Goal: Find specific page/section

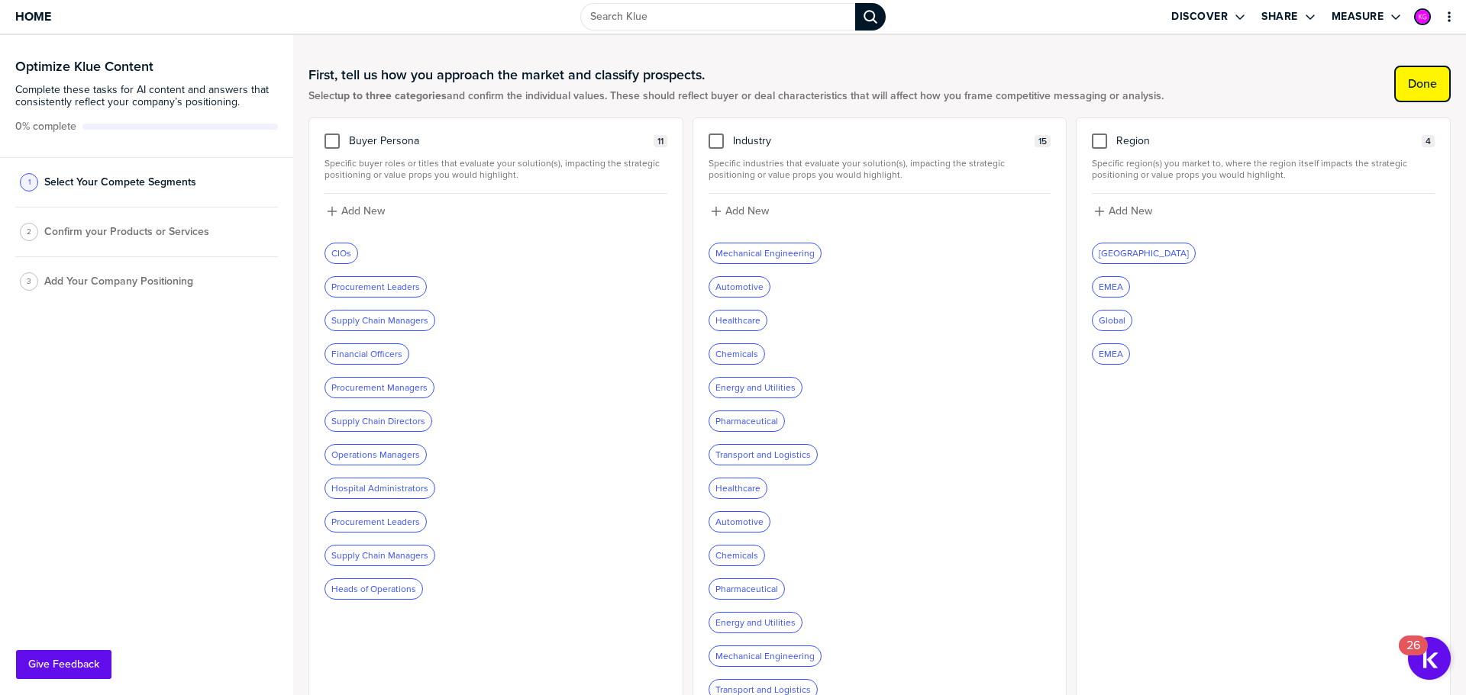
click at [1414, 86] on label "Done" at bounding box center [1422, 83] width 29 height 15
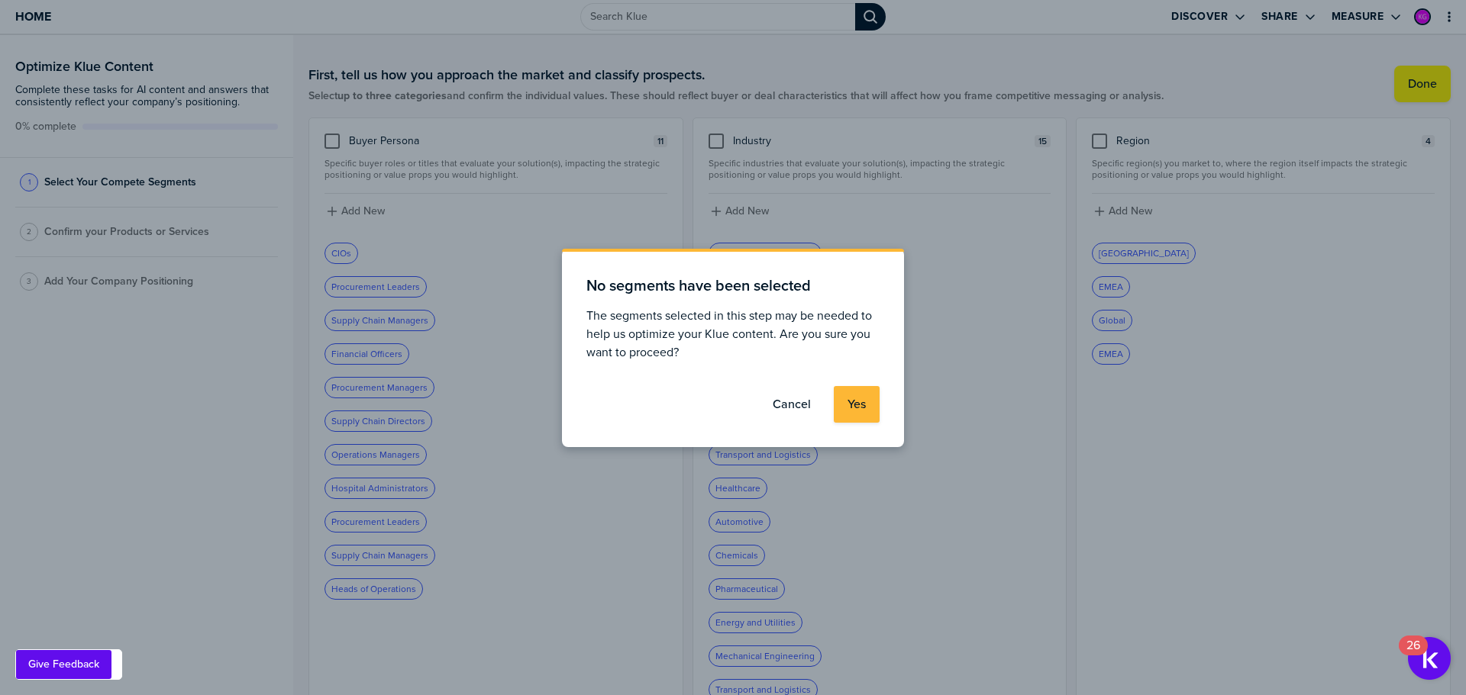
click at [789, 399] on label "Cancel" at bounding box center [792, 404] width 38 height 15
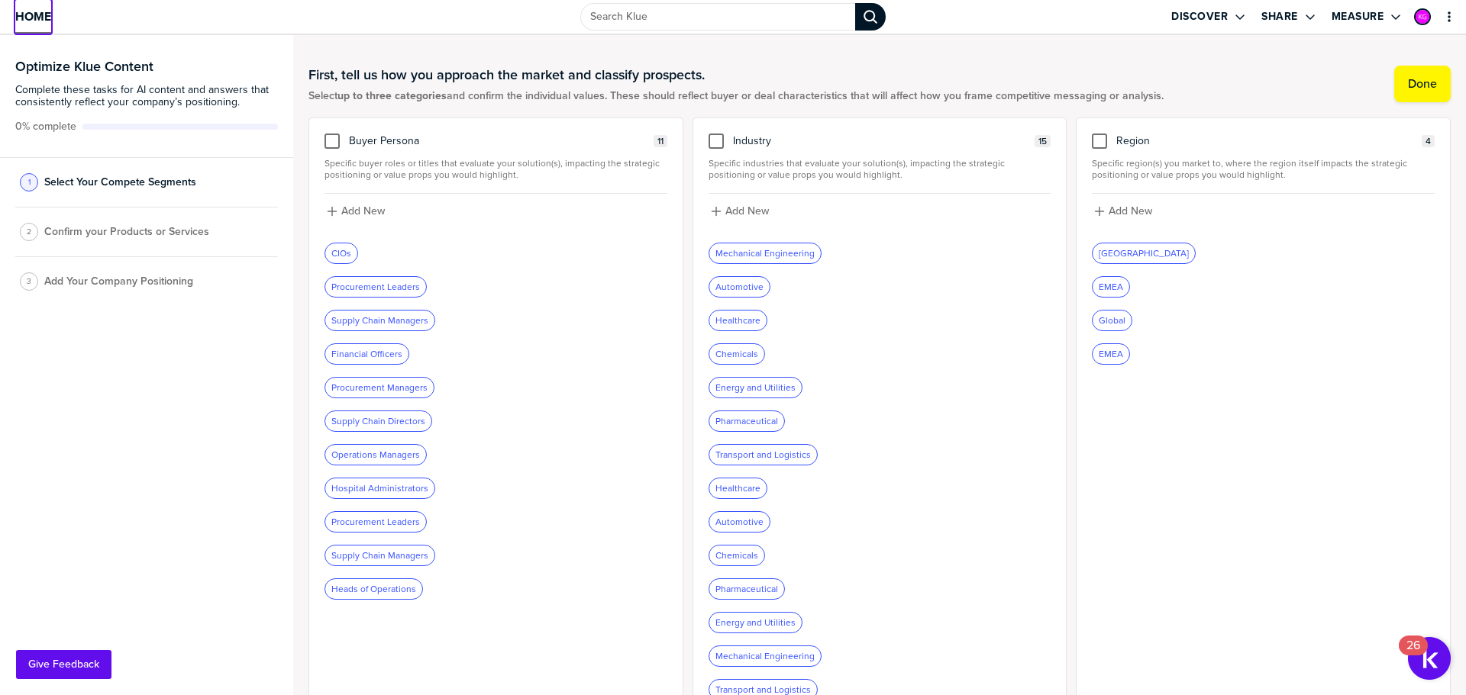
click at [31, 15] on span "Home" at bounding box center [33, 16] width 36 height 13
click at [1448, 16] on icon "primary" at bounding box center [1448, 16] width 3 height 11
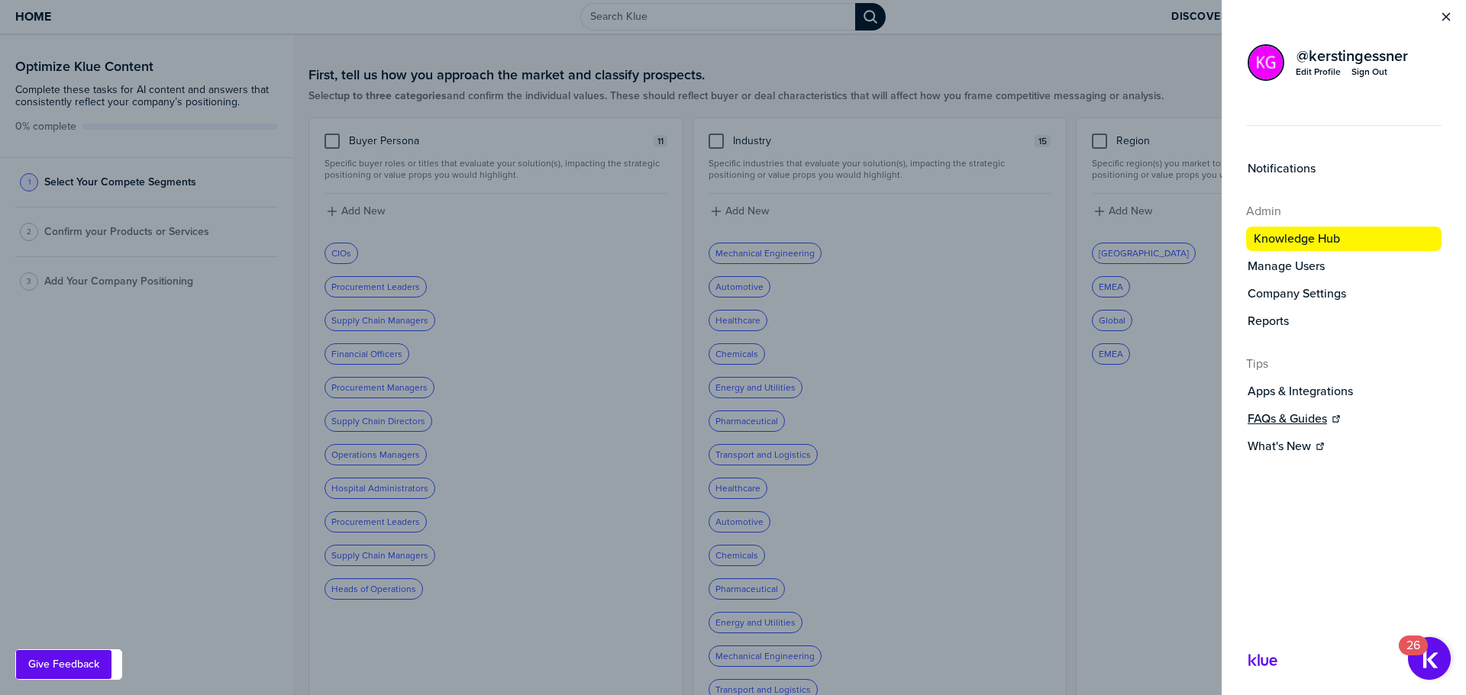
click at [1282, 420] on label "FAQs & Guides" at bounding box center [1286, 418] width 79 height 15
